Goal: Navigation & Orientation: Find specific page/section

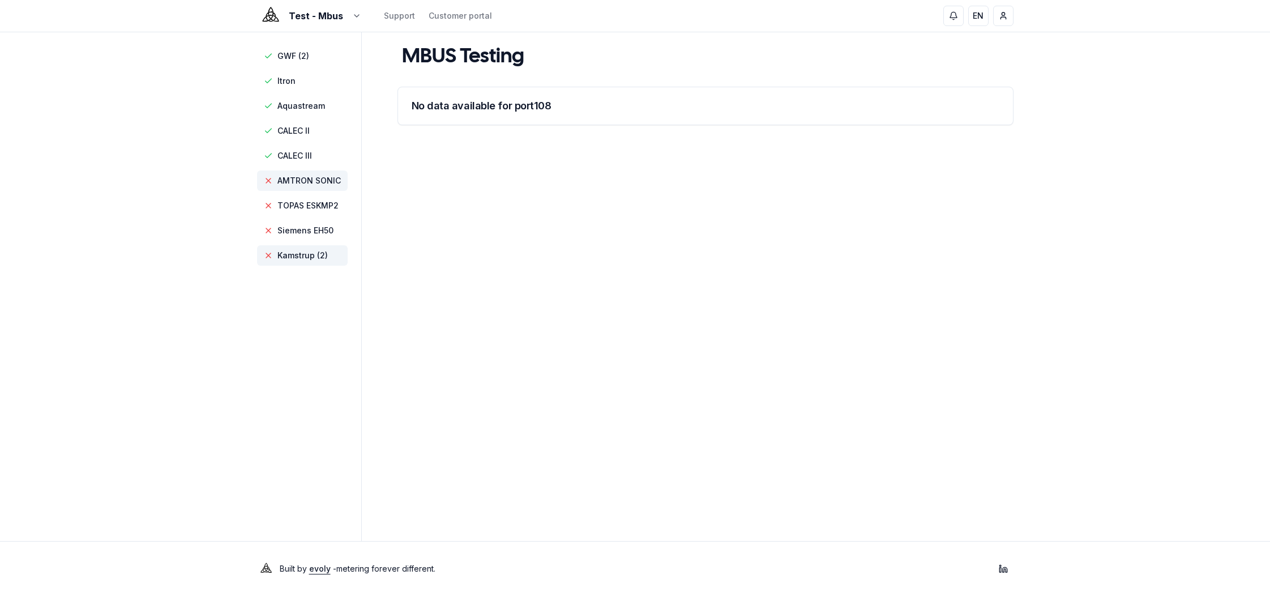
click at [319, 185] on span "AMTRON SONIC" at bounding box center [308, 180] width 63 height 11
click at [320, 204] on span "TOPAS ESKMP2" at bounding box center [307, 205] width 61 height 11
click at [318, 239] on span "Siemens EH50" at bounding box center [302, 230] width 91 height 20
click at [316, 259] on span "Kamstrup (2)" at bounding box center [302, 255] width 50 height 11
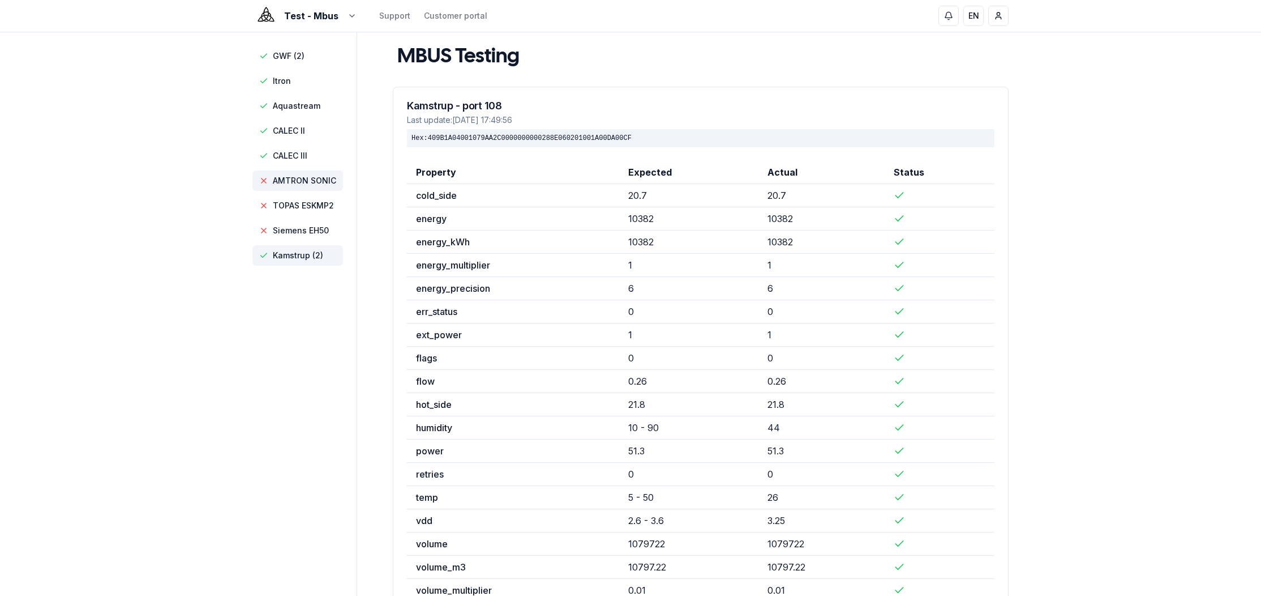
click at [302, 176] on span "AMTRON SONIC" at bounding box center [304, 180] width 63 height 11
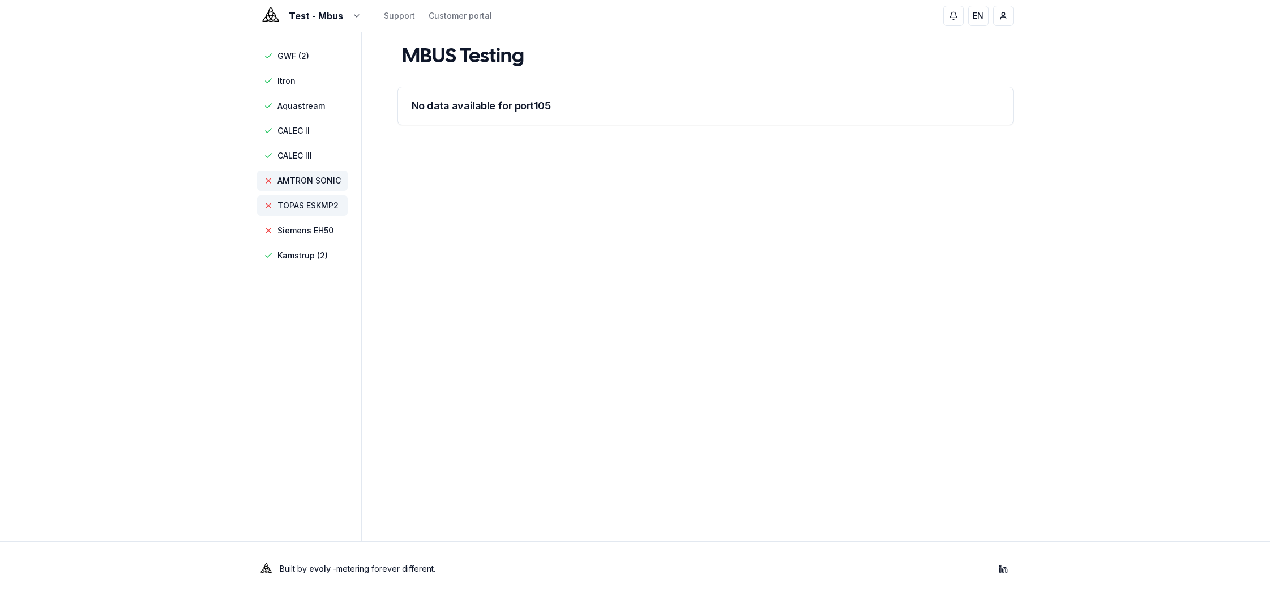
click at [302, 206] on span "TOPAS ESKMP2" at bounding box center [307, 205] width 61 height 11
click at [305, 230] on span "Siemens EH50" at bounding box center [305, 230] width 56 height 11
click at [302, 173] on span "AMTRON SONIC" at bounding box center [302, 180] width 91 height 20
click at [315, 251] on span "Kamstrup (2)" at bounding box center [302, 255] width 50 height 11
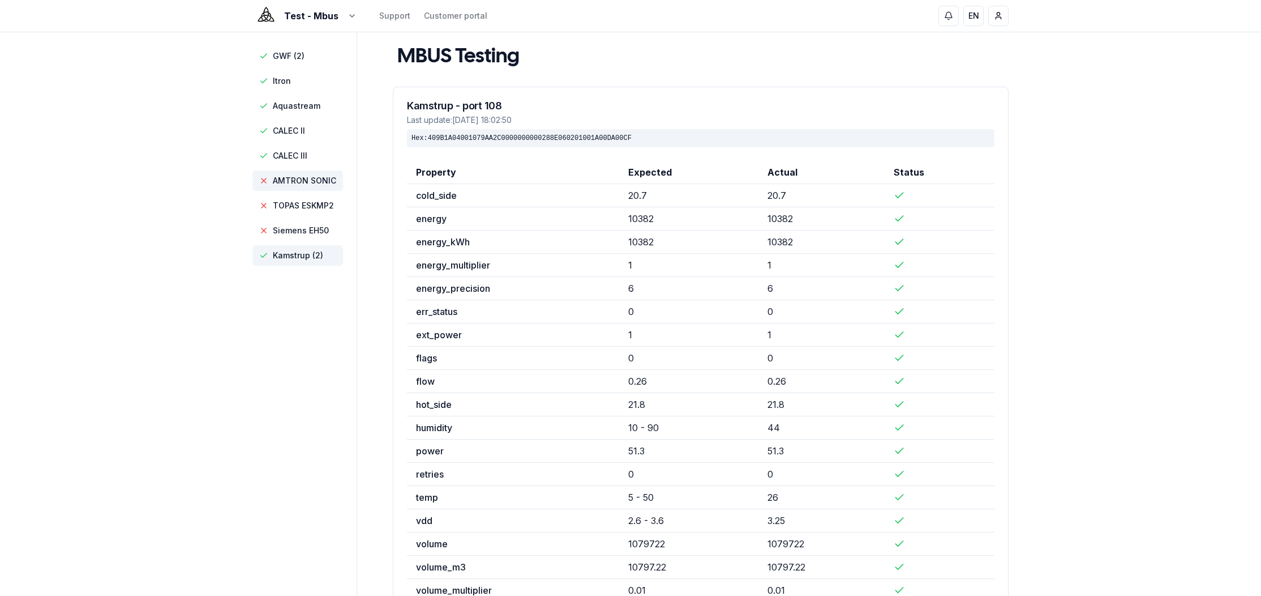
click at [299, 179] on span "AMTRON SONIC" at bounding box center [304, 180] width 63 height 11
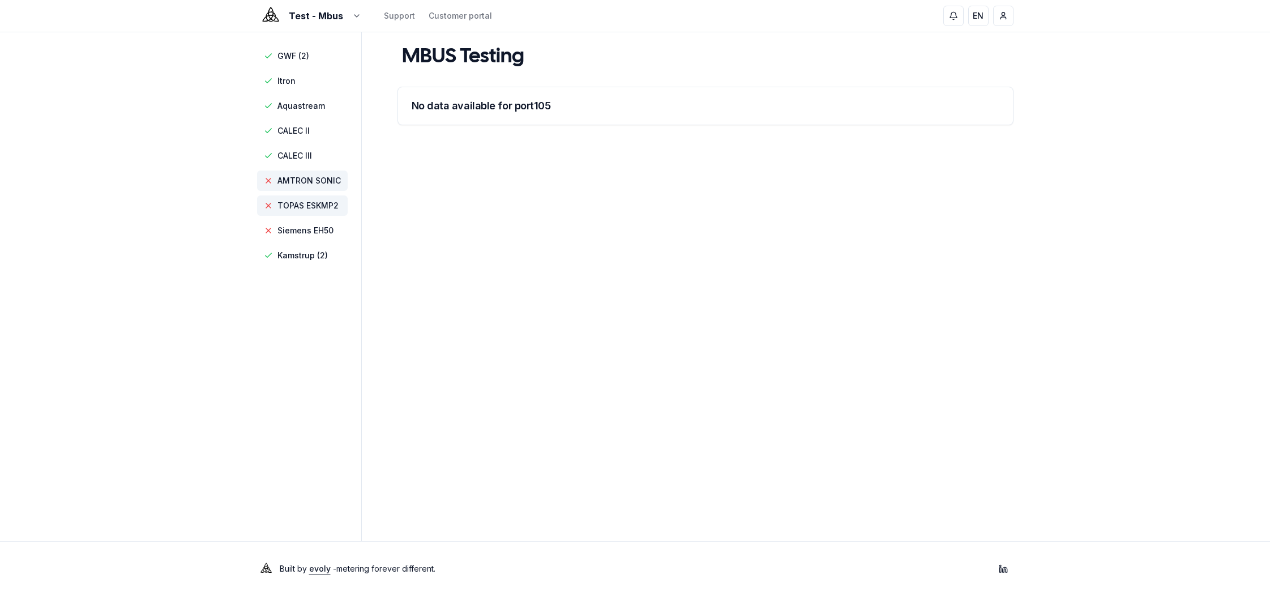
drag, startPoint x: 298, startPoint y: 204, endPoint x: 300, endPoint y: 210, distance: 6.1
click at [298, 205] on span "TOPAS ESKMP2" at bounding box center [307, 205] width 61 height 11
click at [301, 221] on span "Siemens EH50" at bounding box center [302, 230] width 91 height 20
click at [301, 244] on nav "GWF (2) Itron Aquastream CALEC II CALEC III AMTRON SONIC TOPAS ESKMP2 Siemens E…" at bounding box center [304, 156] width 95 height 220
click at [294, 54] on span "GWF (2)" at bounding box center [293, 55] width 32 height 11
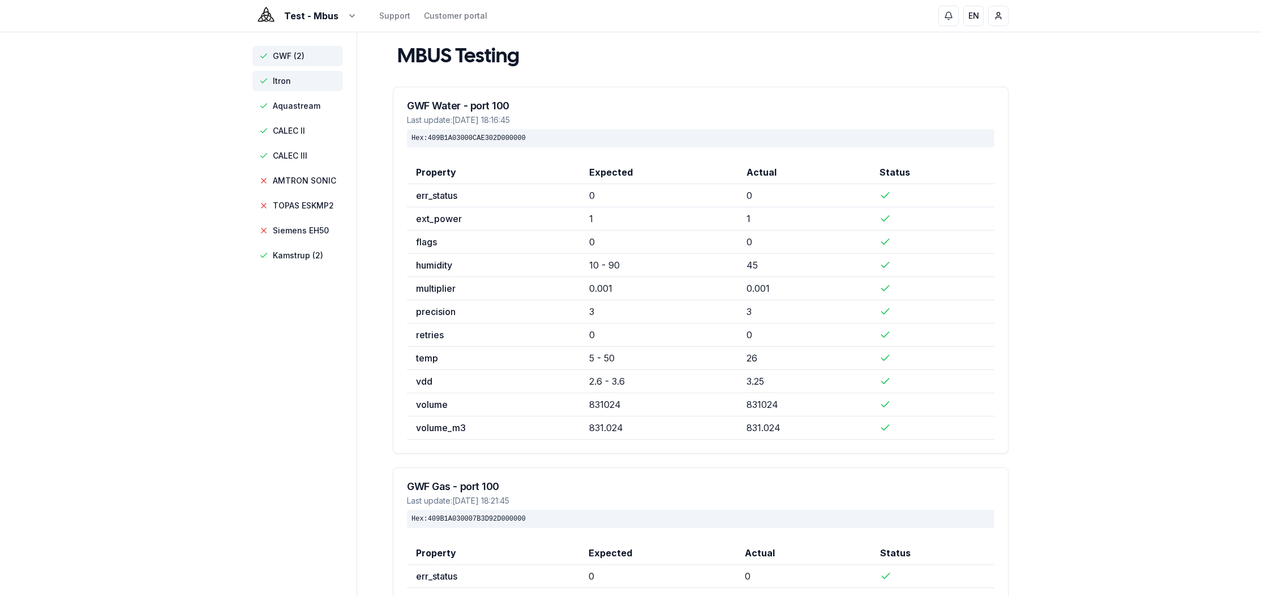
click at [291, 86] on span "Itron" at bounding box center [298, 81] width 91 height 20
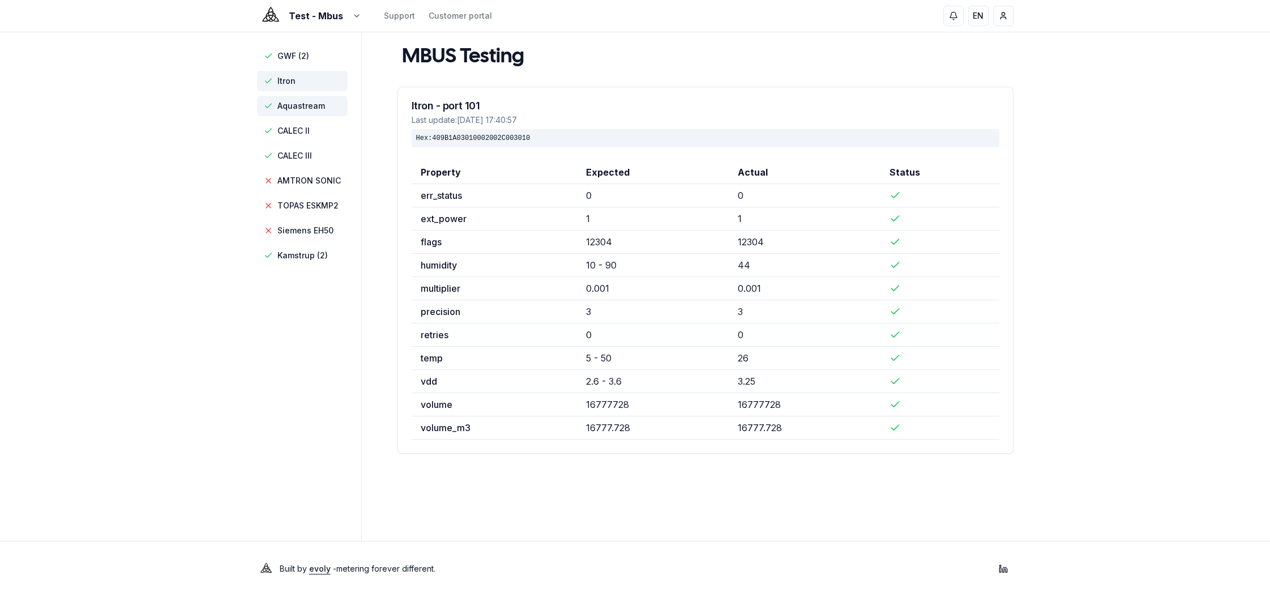
click at [296, 108] on span "Aquastream" at bounding box center [301, 105] width 48 height 11
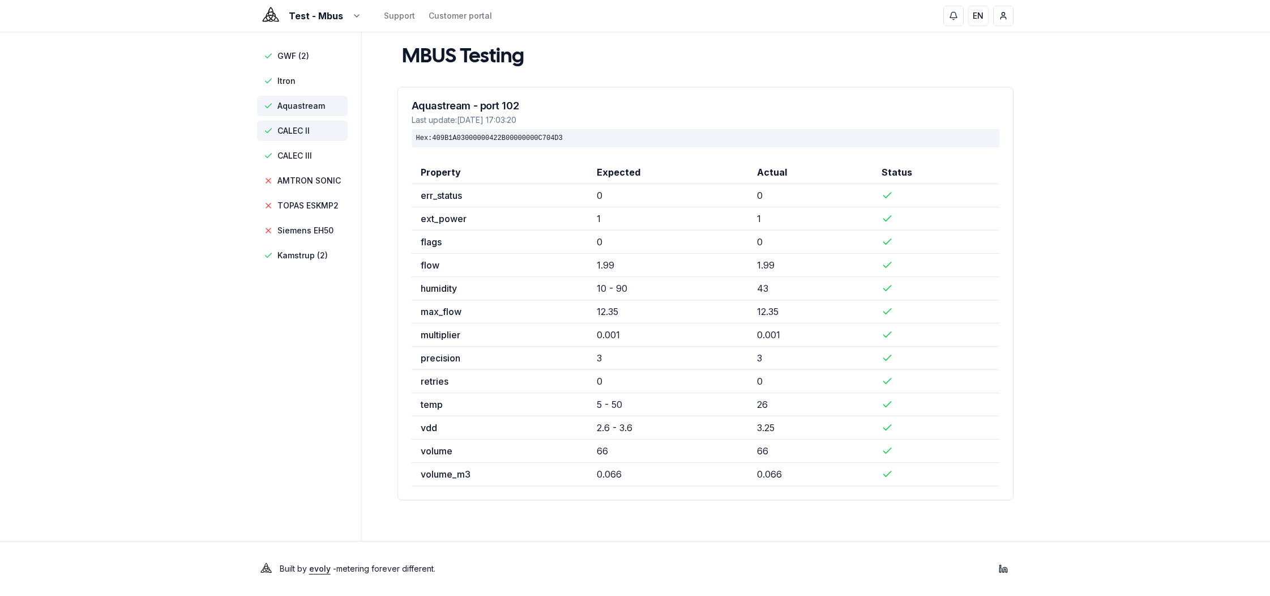
click at [290, 132] on span "CALEC II" at bounding box center [293, 130] width 32 height 11
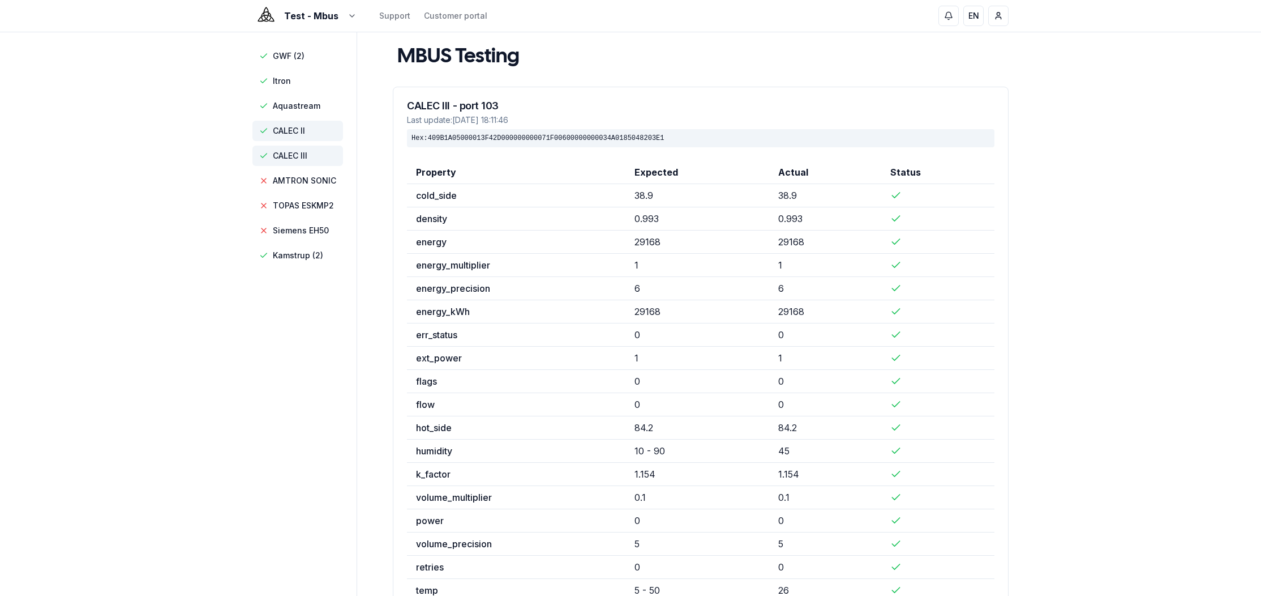
click at [292, 149] on span "CALEC III" at bounding box center [298, 155] width 91 height 20
click at [307, 250] on span "Kamstrup (2)" at bounding box center [298, 255] width 50 height 11
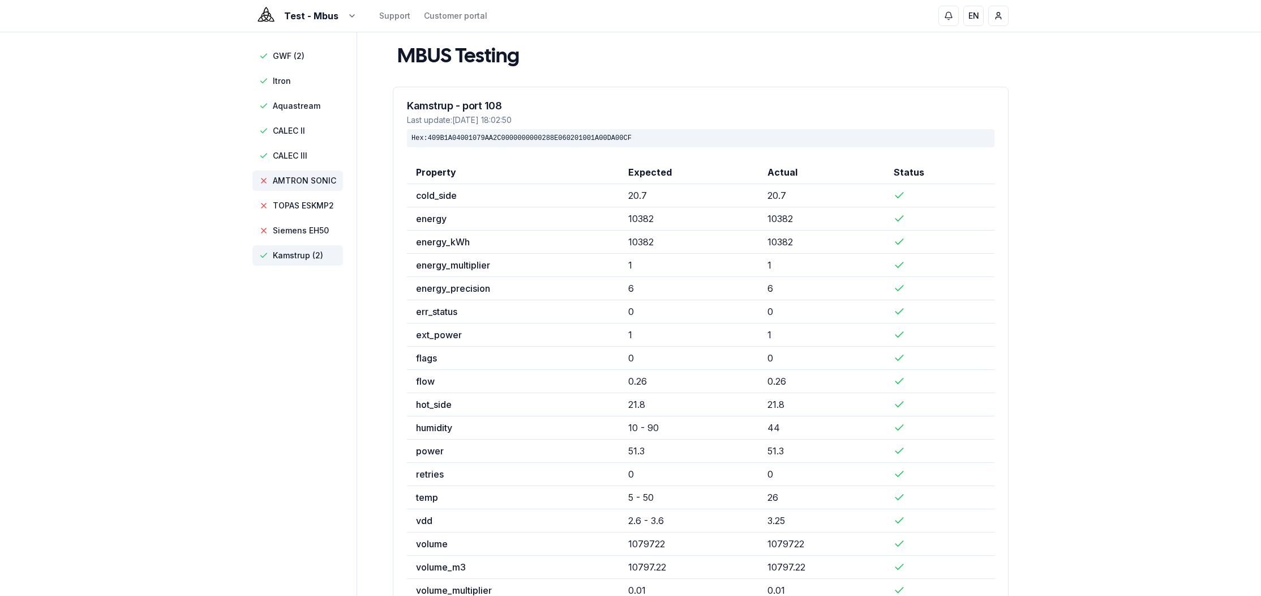
click at [303, 185] on span "AMTRON SONIC" at bounding box center [304, 180] width 63 height 11
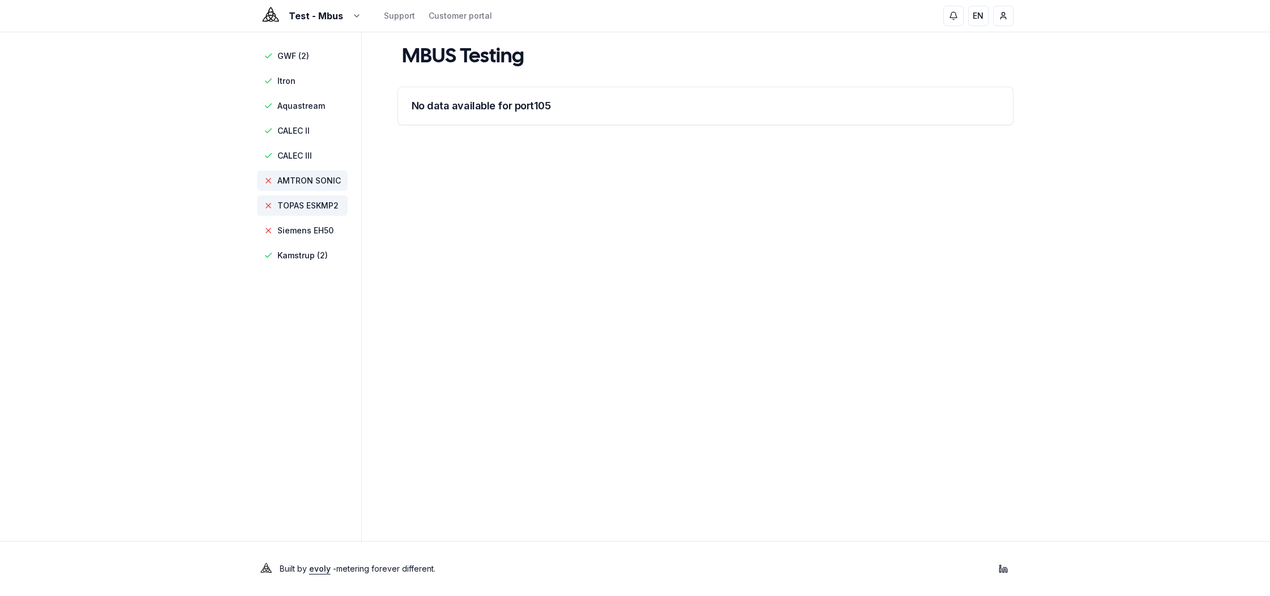
click at [307, 208] on span "TOPAS ESKMP2" at bounding box center [307, 205] width 61 height 11
click at [308, 230] on span "Siemens EH50" at bounding box center [305, 230] width 56 height 11
click at [291, 375] on aside "GWF (2) Itron Aquastream CALEC II CALEC III AMTRON SONIC TOPAS ESKMP2 Siemens E…" at bounding box center [309, 286] width 105 height 508
